Goal: Transaction & Acquisition: Purchase product/service

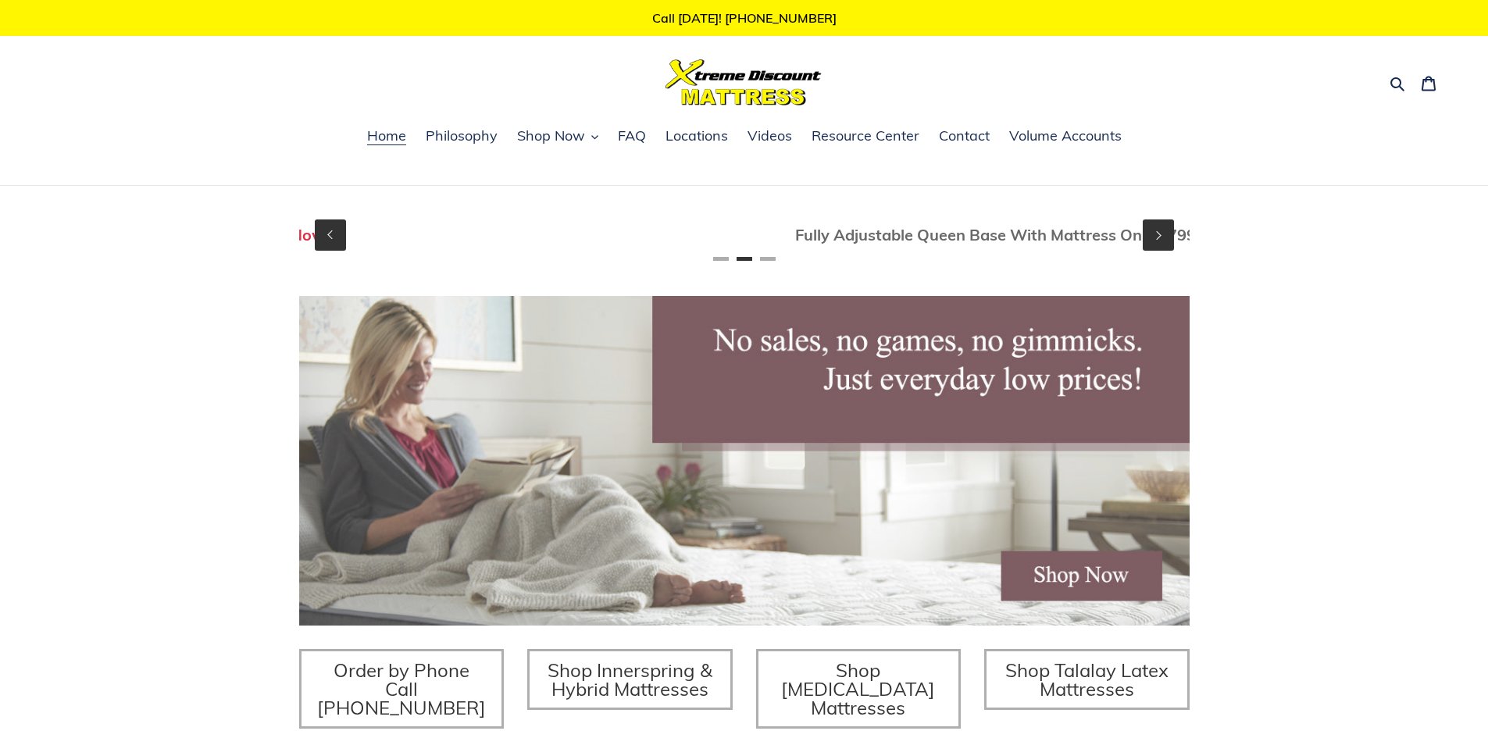
scroll to position [0, 890]
click at [547, 130] on span "Shop Now" at bounding box center [551, 136] width 68 height 19
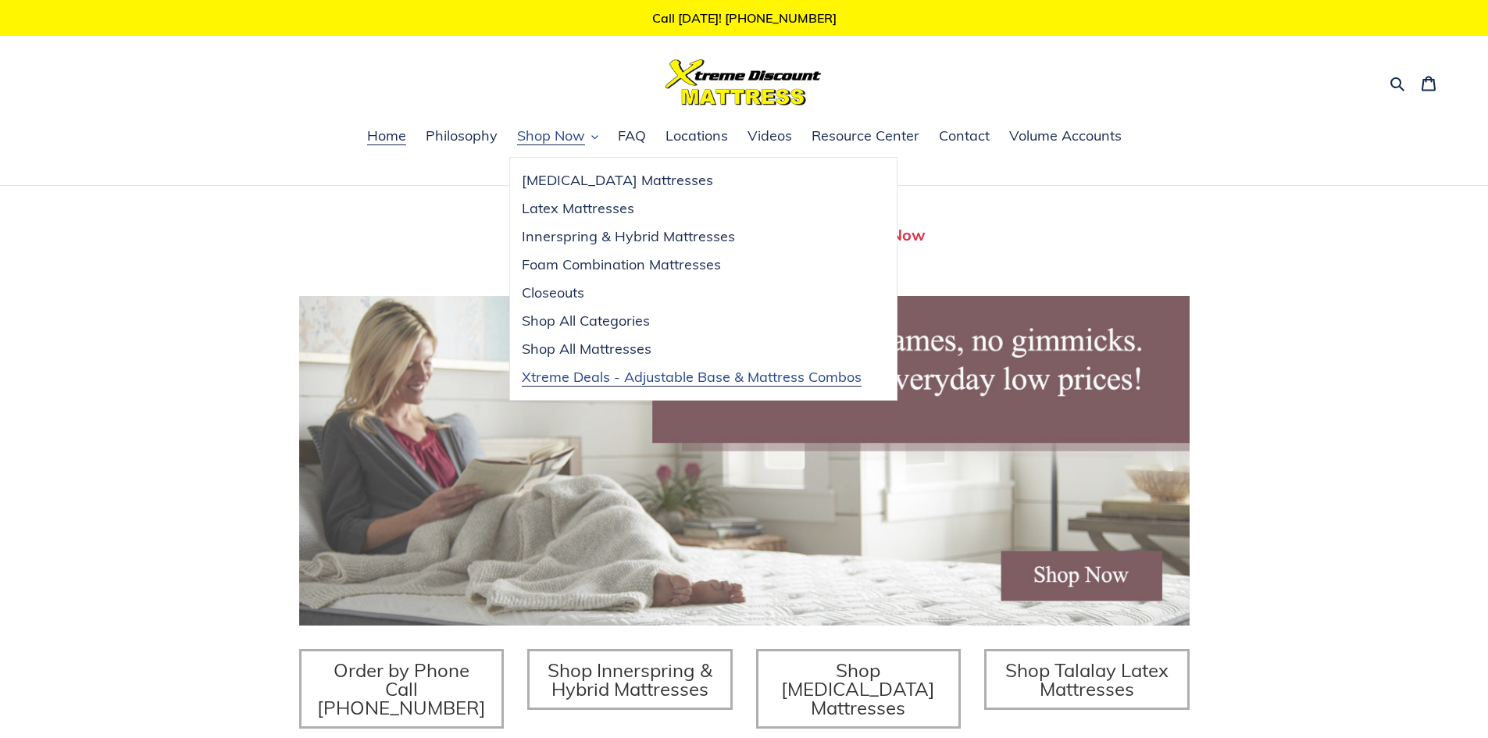
scroll to position [0, 0]
click at [562, 379] on span "Xtreme Deals - Adjustable Base & Mattress Combos" at bounding box center [692, 377] width 340 height 19
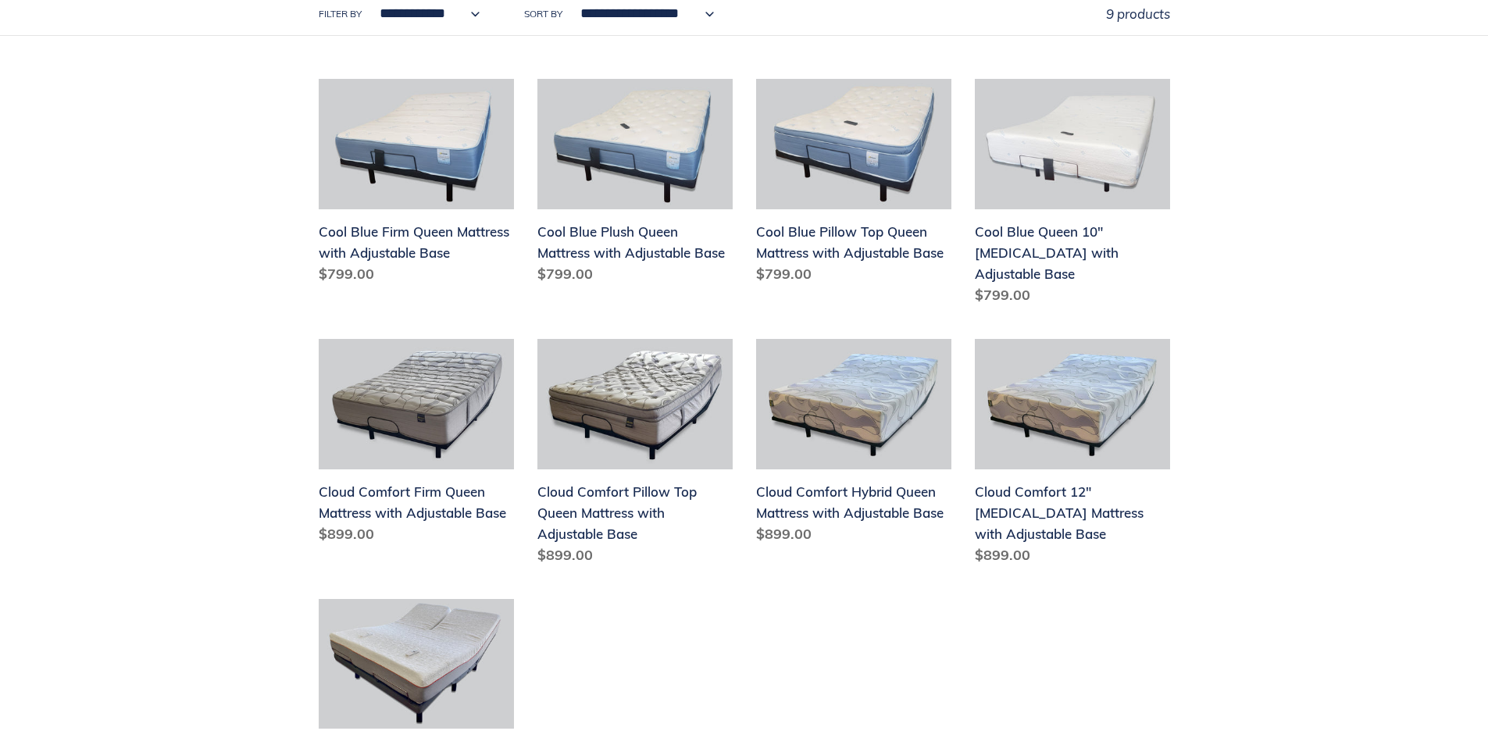
scroll to position [78, 0]
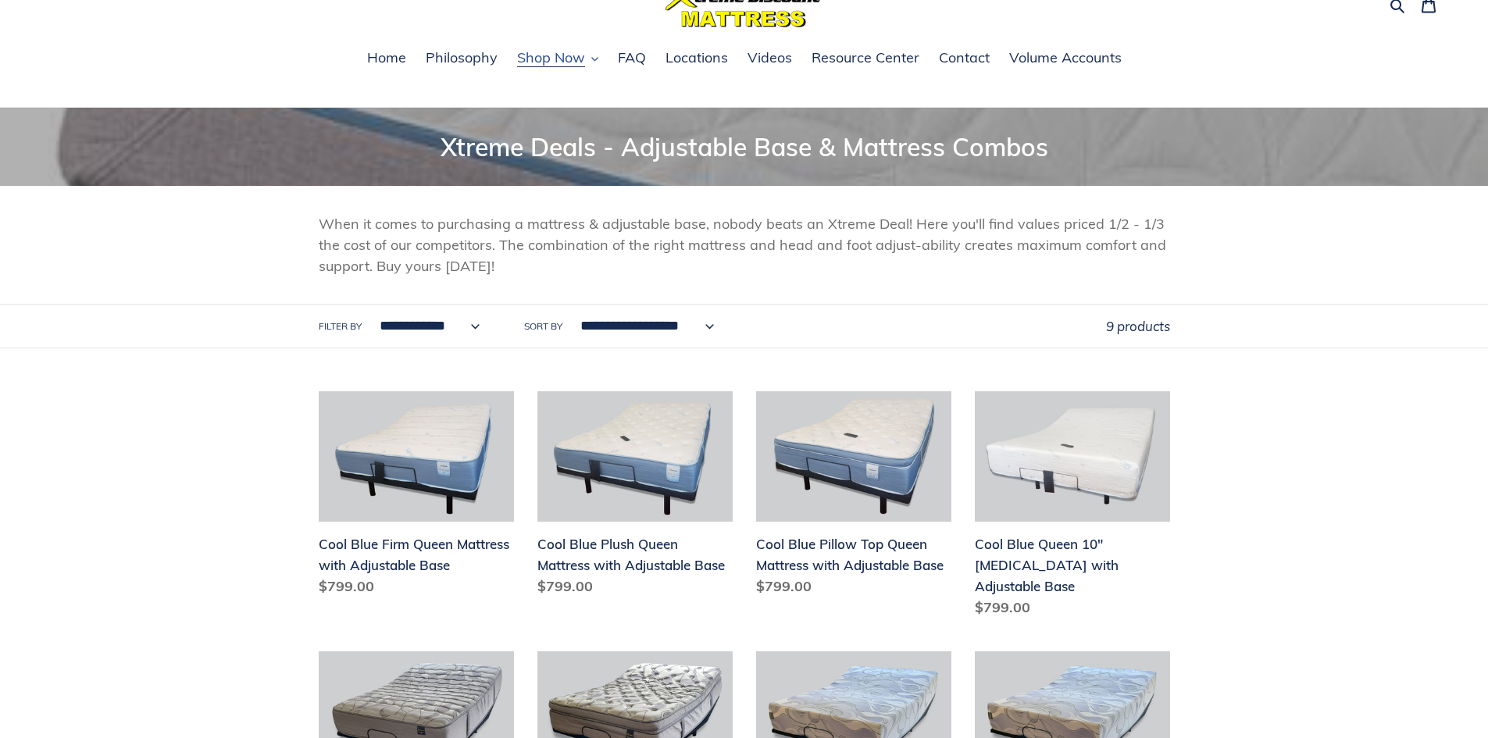
click at [547, 66] on span "Shop Now" at bounding box center [551, 57] width 68 height 19
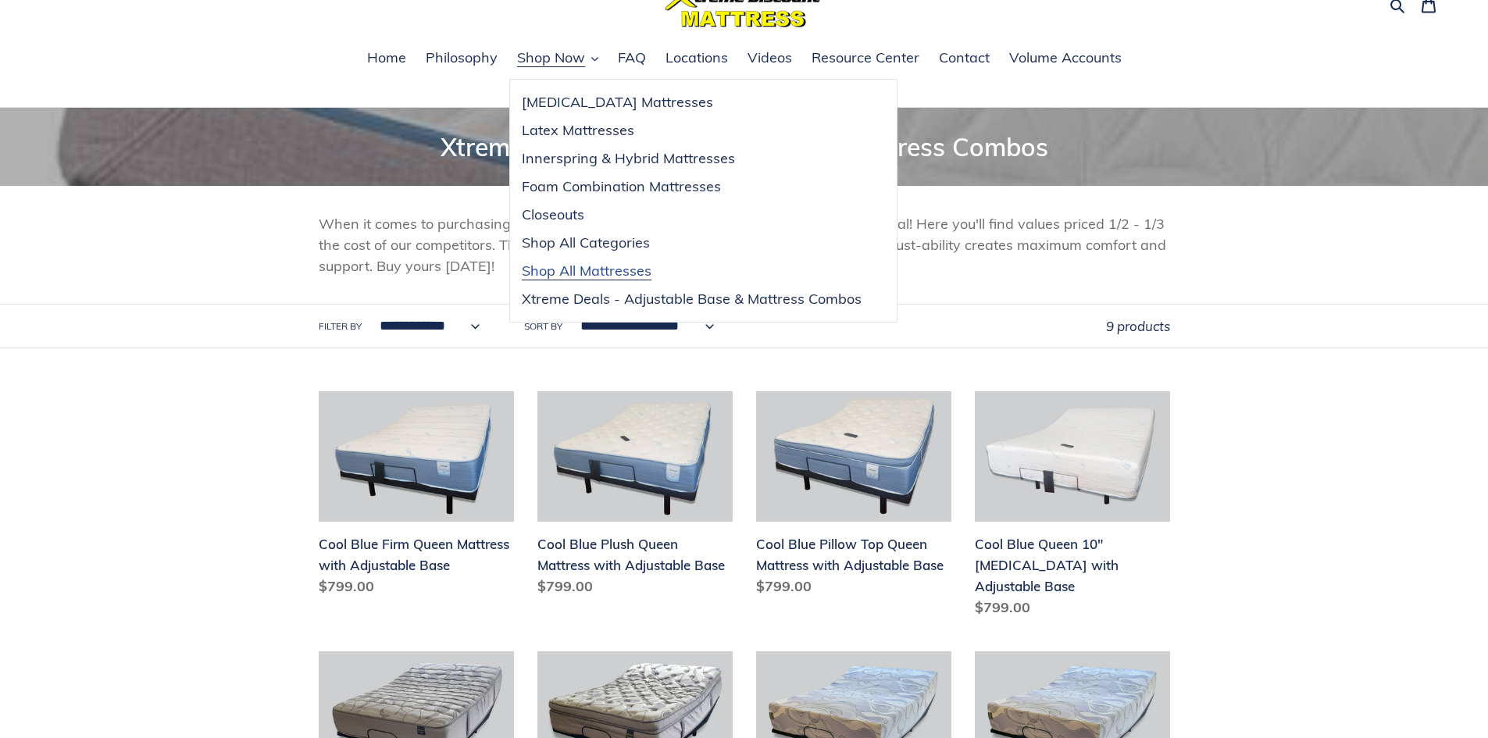
click at [571, 269] on span "Shop All Mattresses" at bounding box center [587, 271] width 130 height 19
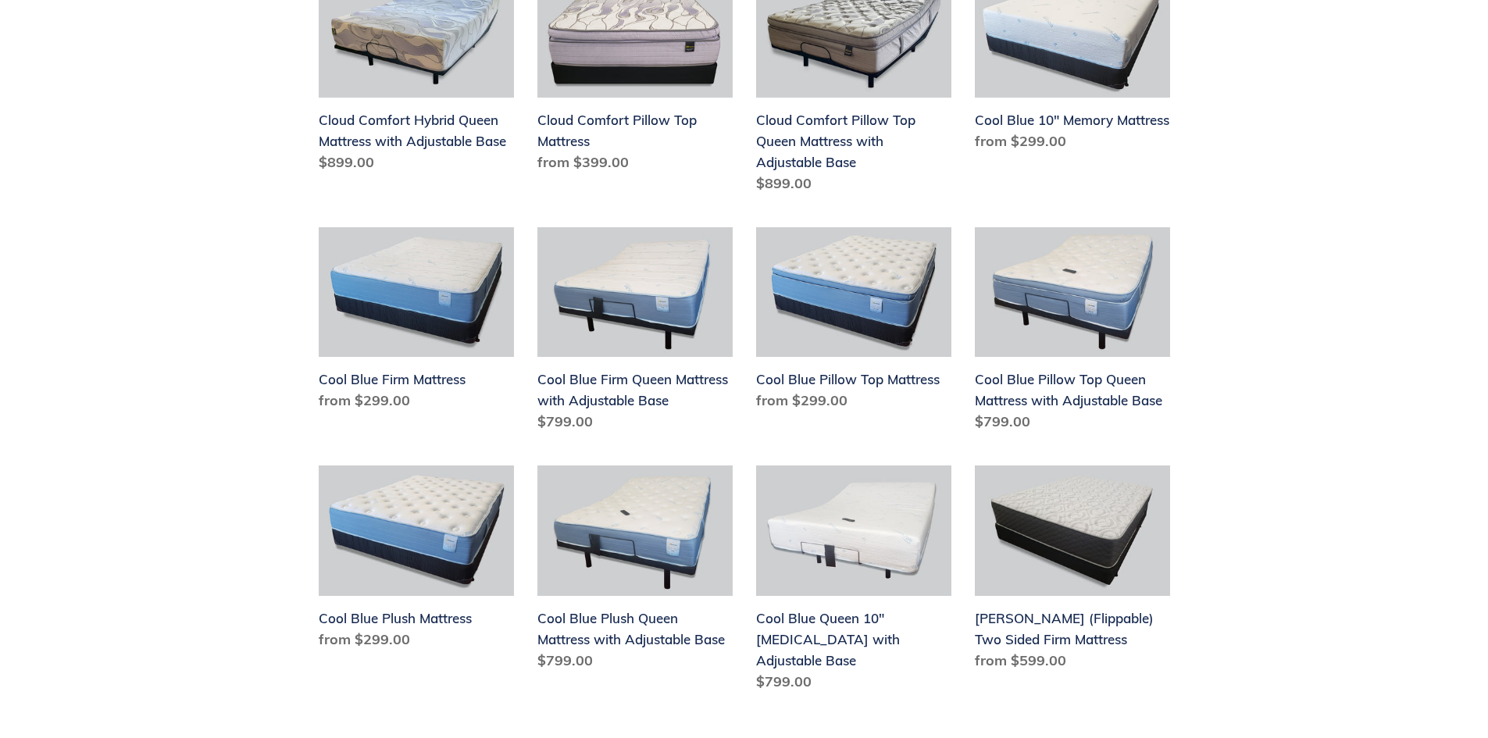
scroll to position [1562, 0]
